Goal: Check status: Check status

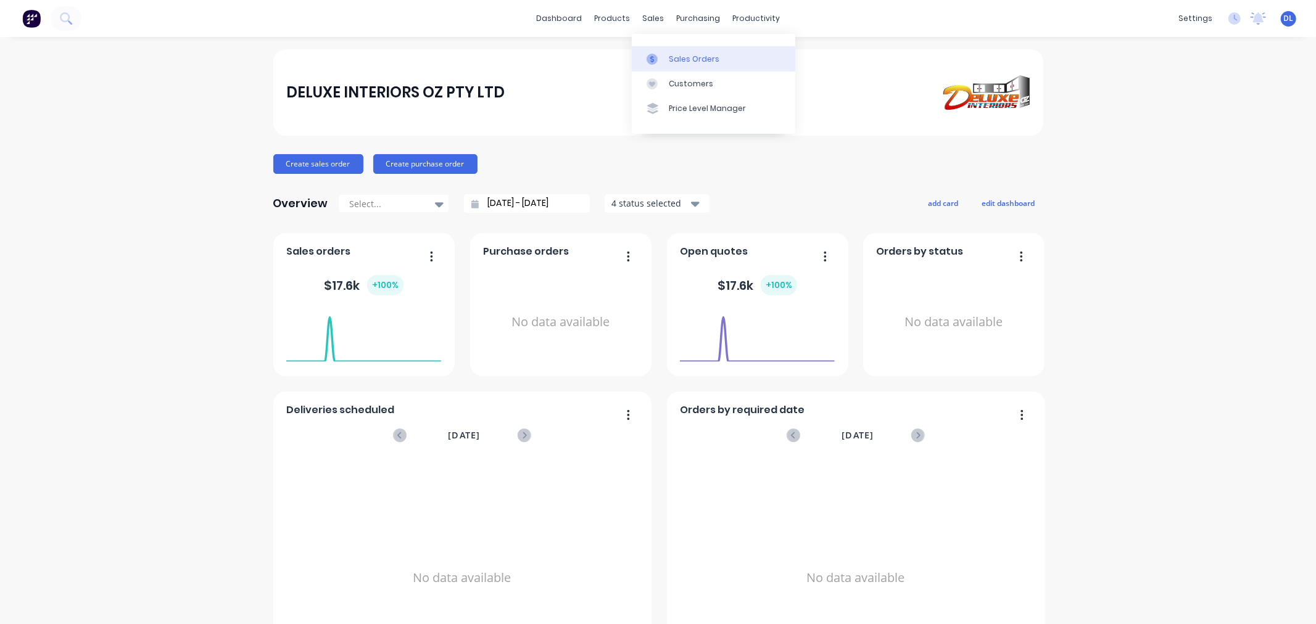
click at [680, 56] on div "Sales Orders" at bounding box center [694, 59] width 51 height 11
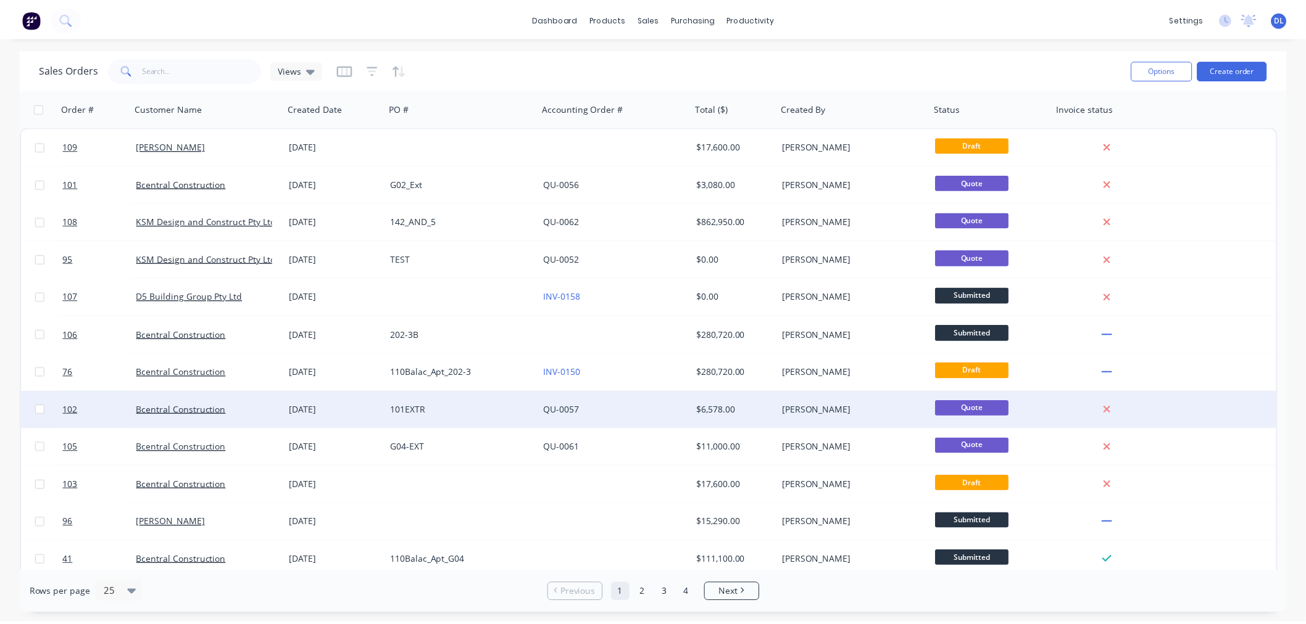
scroll to position [68, 0]
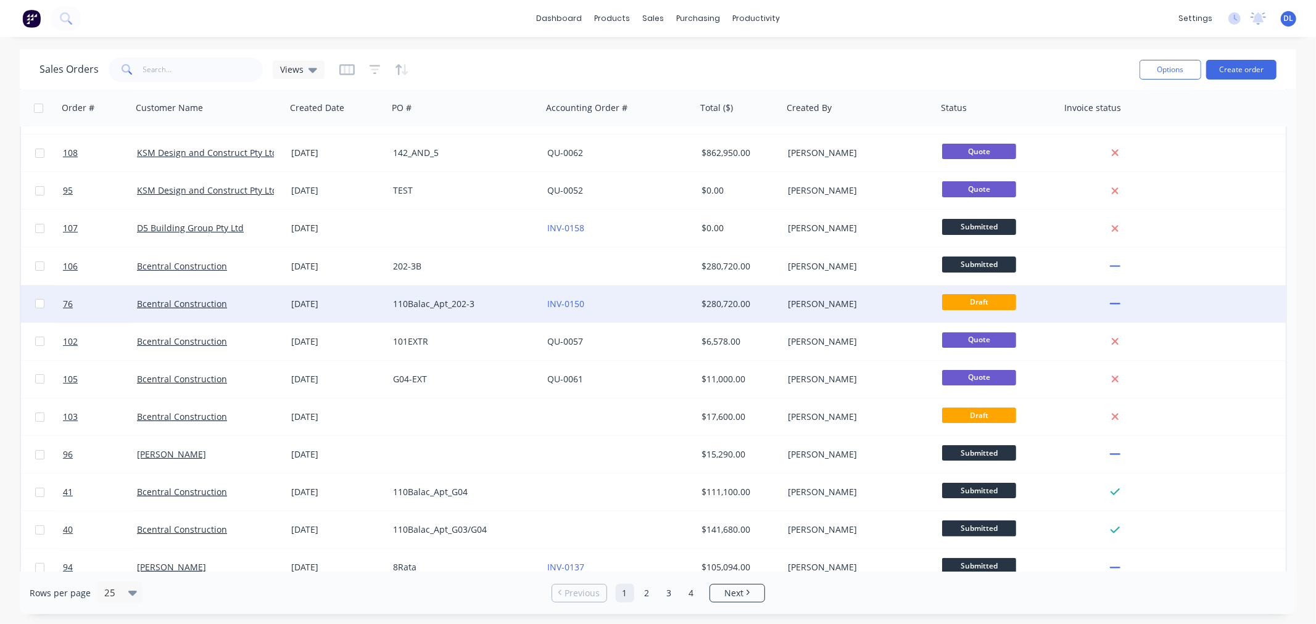
click at [257, 303] on div "Bcentral Construction" at bounding box center [205, 304] width 137 height 12
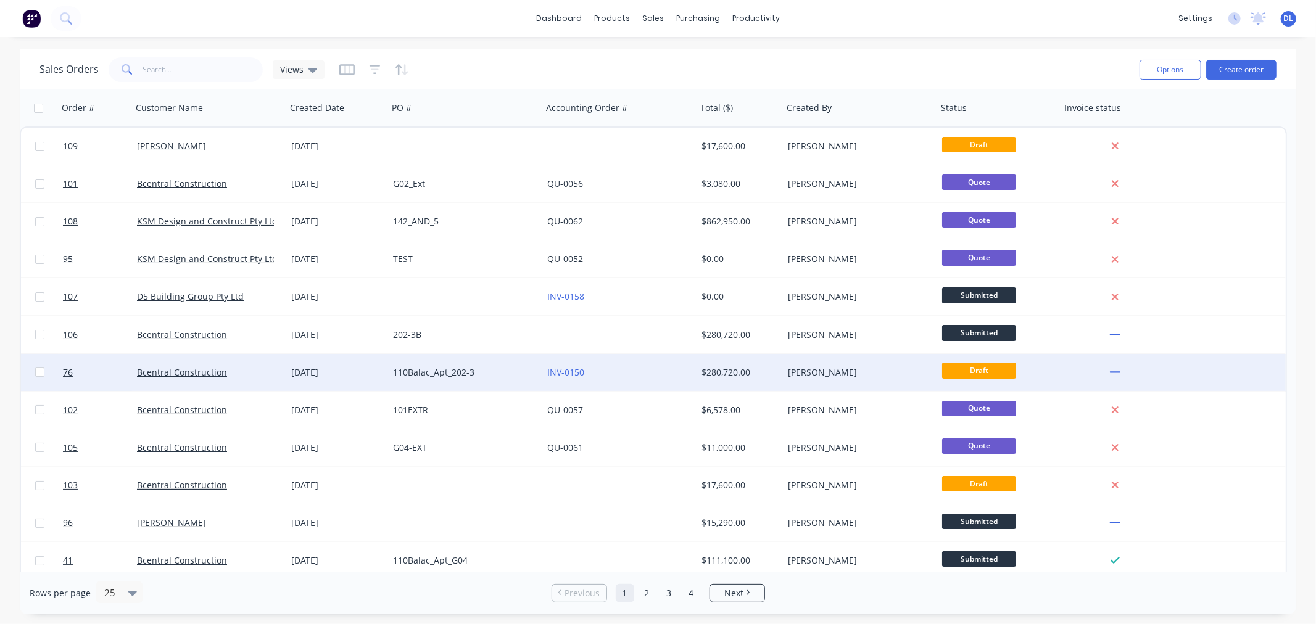
click at [344, 373] on div "[DATE]" at bounding box center [337, 373] width 92 height 12
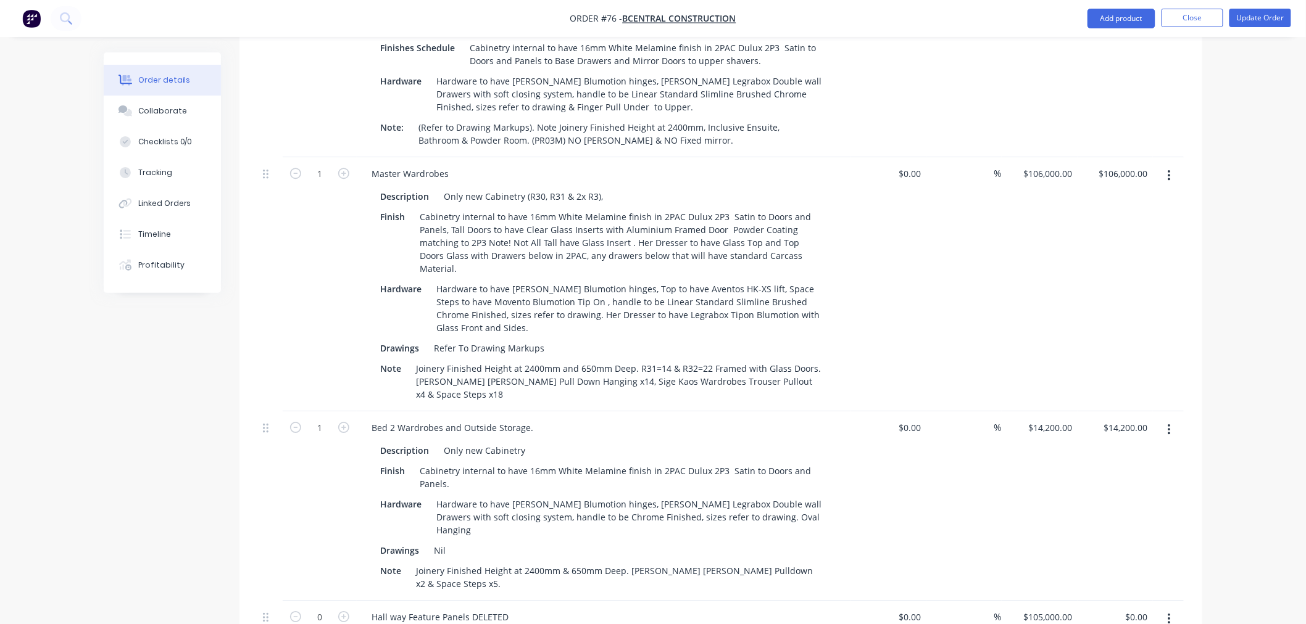
scroll to position [1303, 0]
